Goal: Share content: Share content

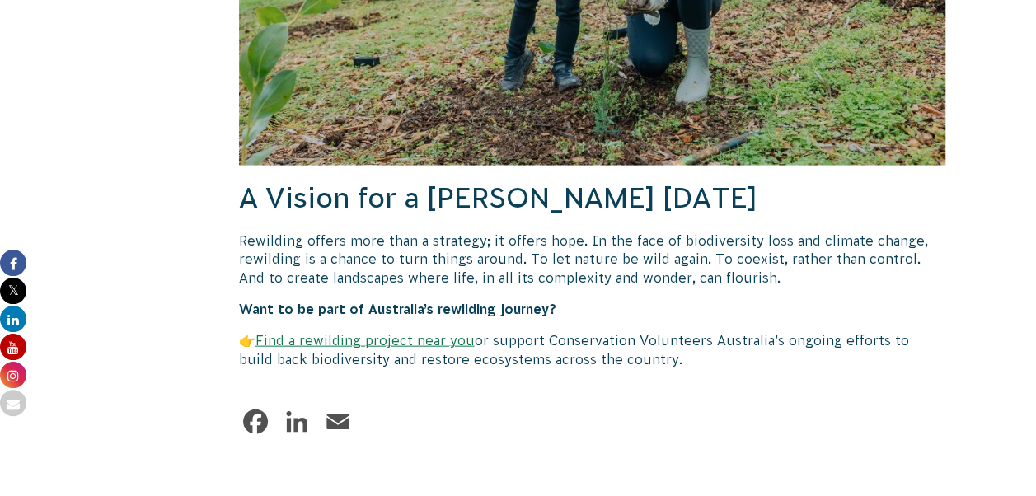
scroll to position [4779, 0]
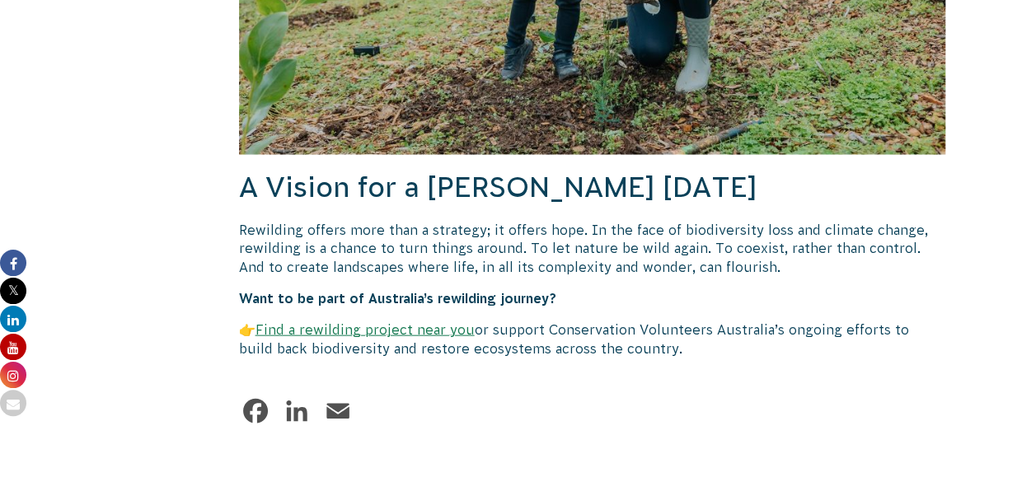
click at [737, 395] on div "Facebook LinkedIn Email" at bounding box center [592, 415] width 707 height 40
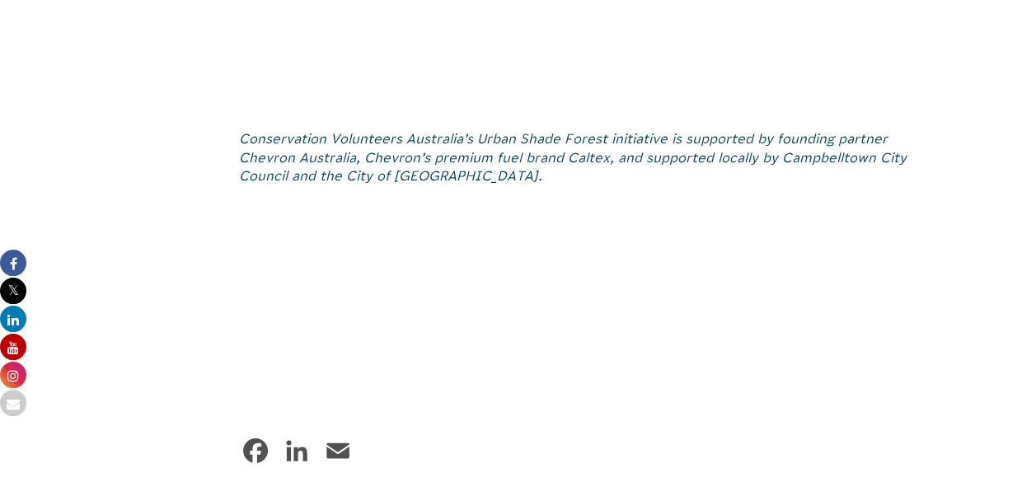
scroll to position [9195, 0]
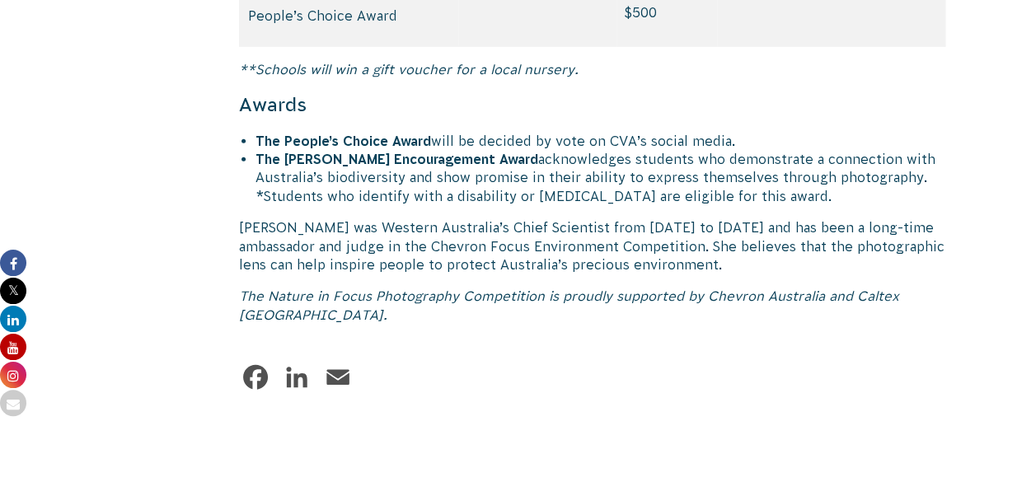
scroll to position [8216, 0]
